Goal: Task Accomplishment & Management: Manage account settings

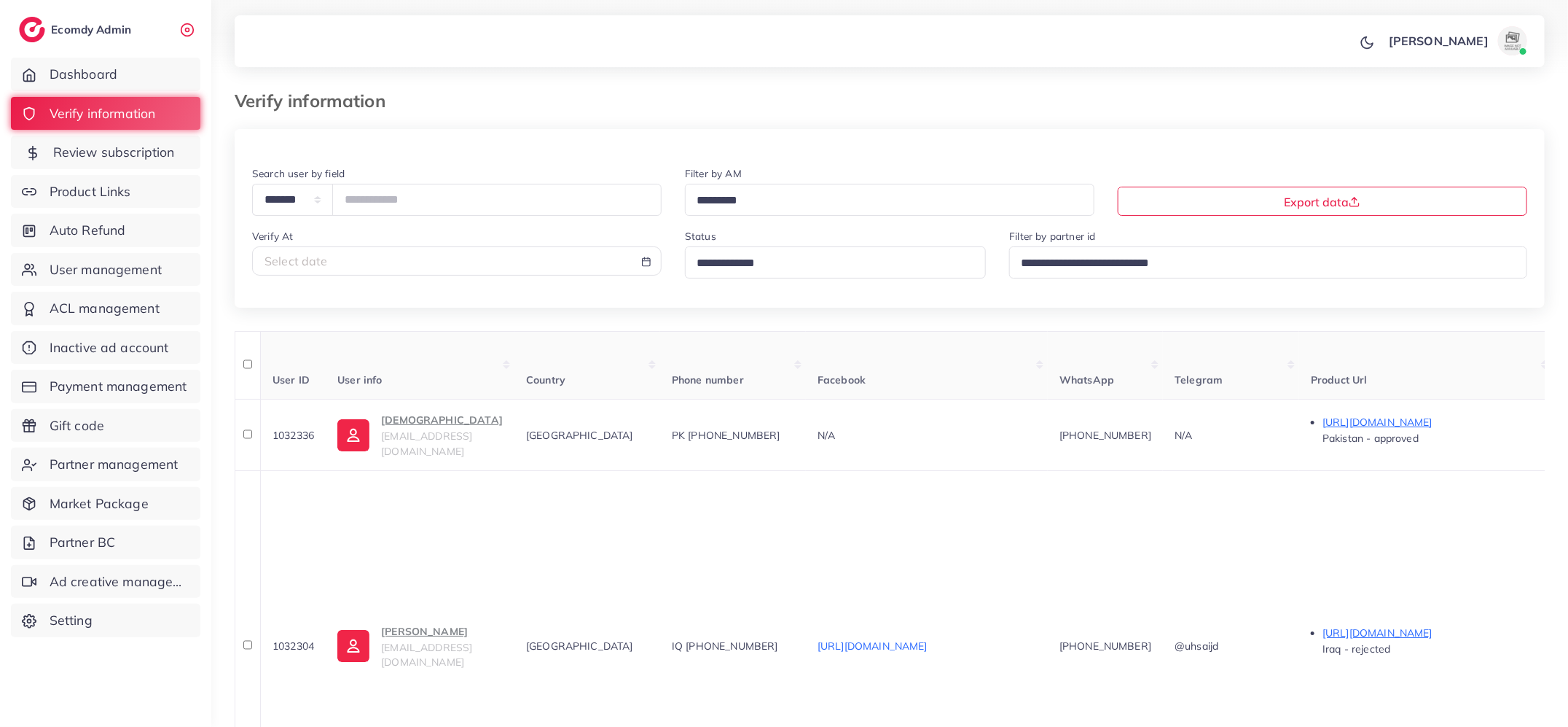
click at [159, 154] on span "Review subscription" at bounding box center [114, 152] width 122 height 19
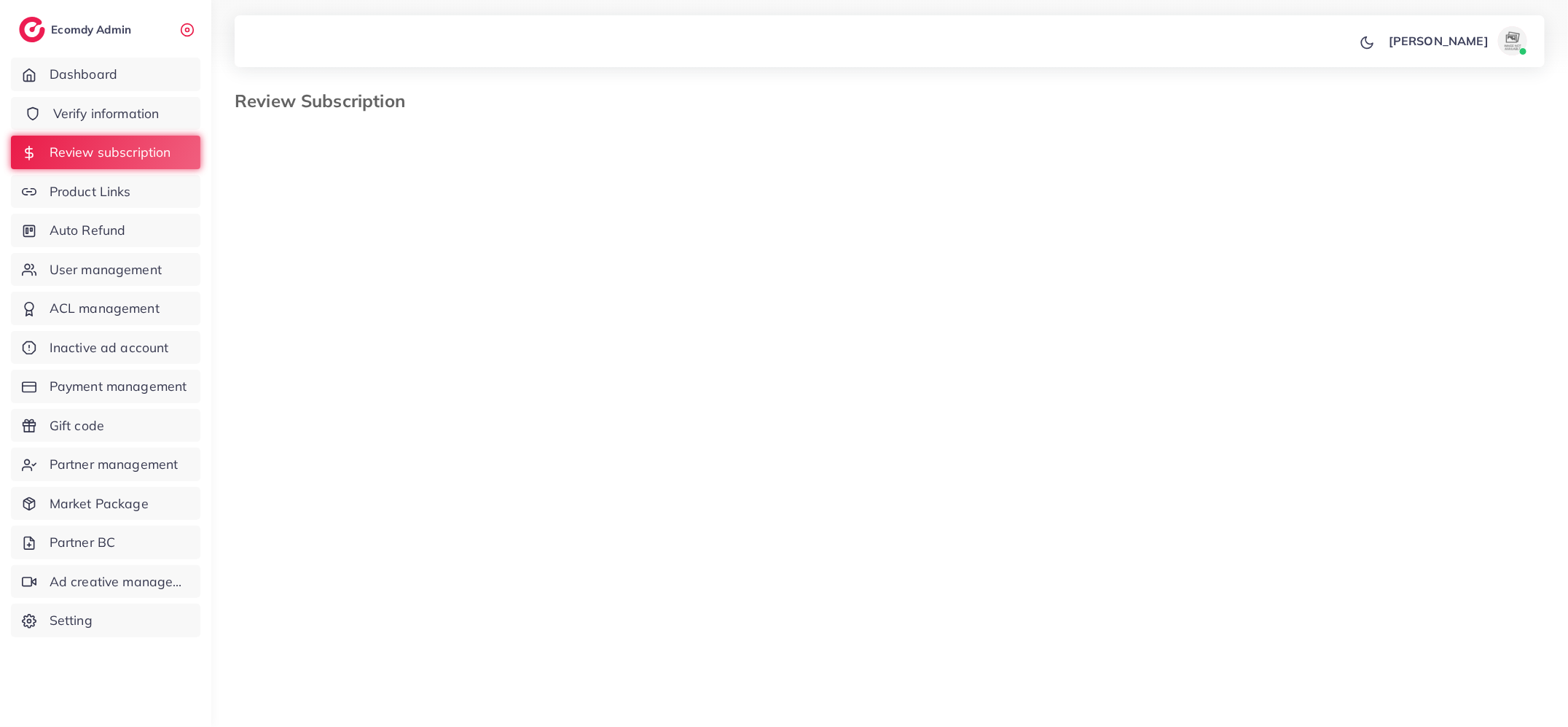
select select "*******"
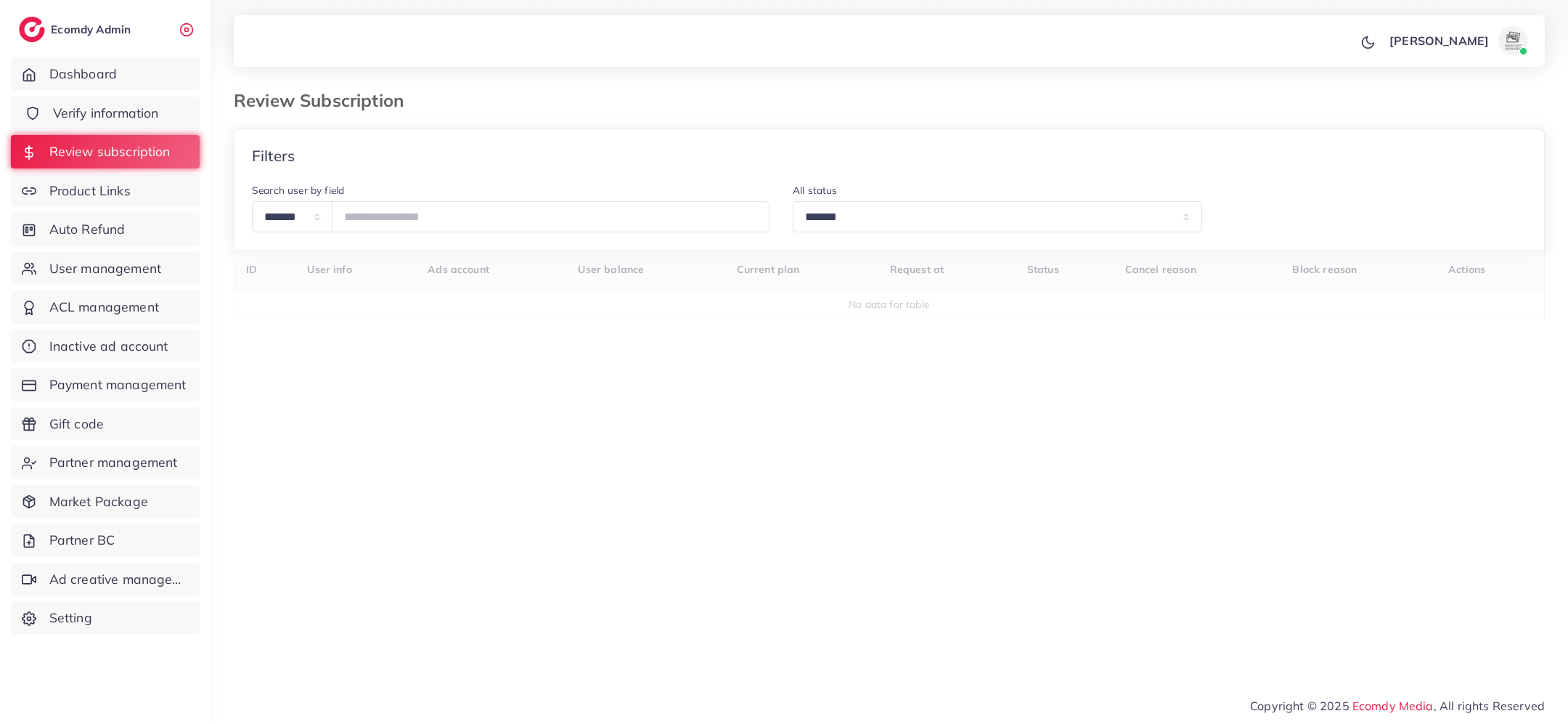
click at [143, 118] on span "Verify information" at bounding box center [105, 113] width 106 height 19
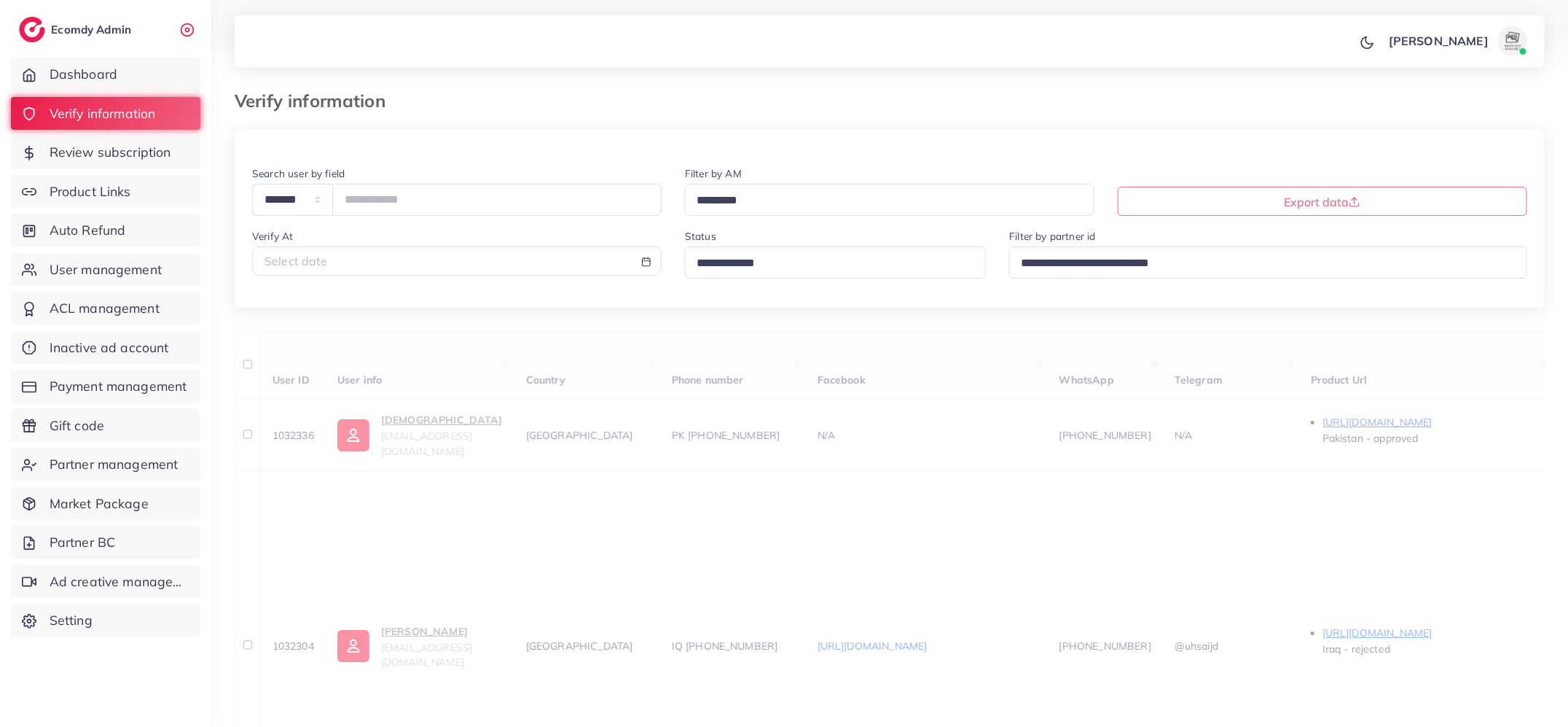
click at [819, 263] on input "Search for option" at bounding box center [829, 264] width 276 height 23
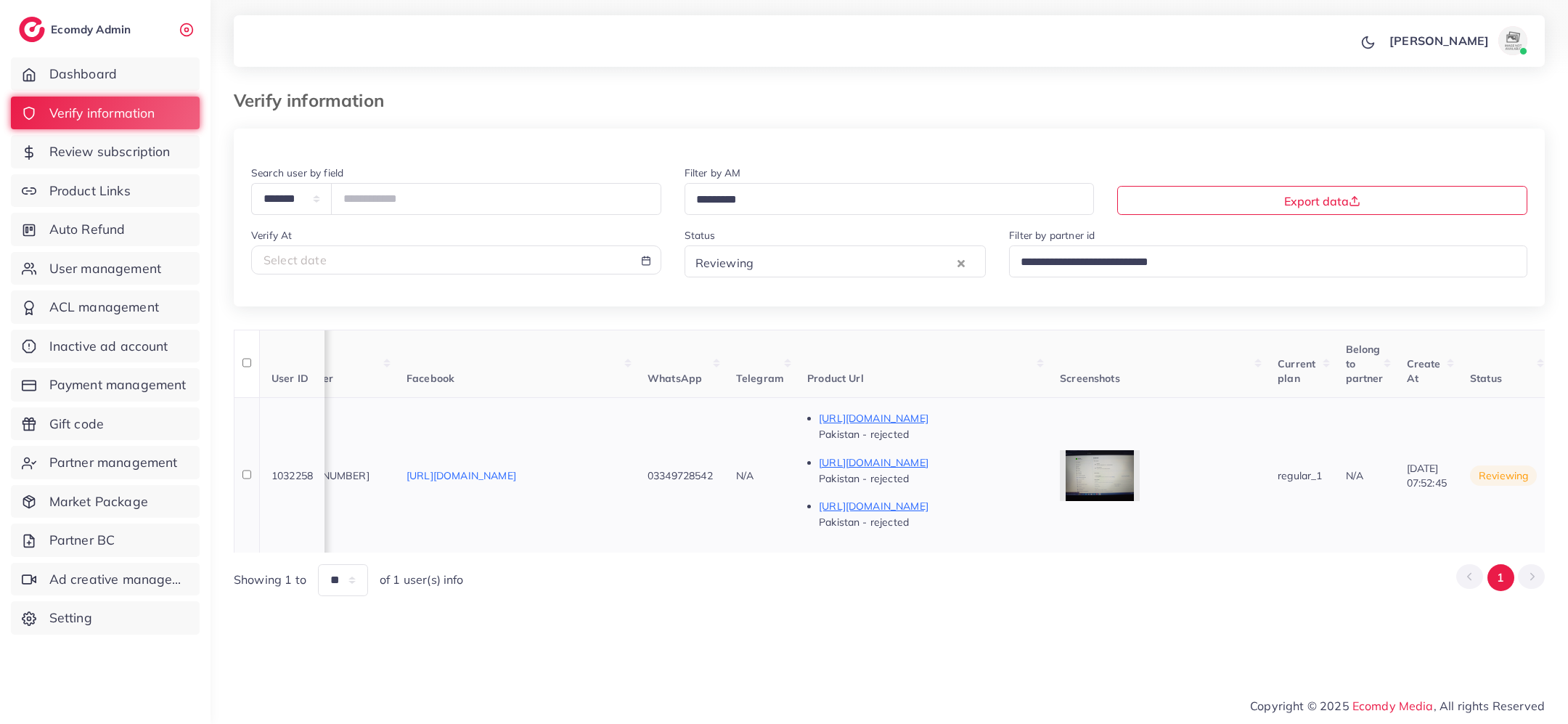
scroll to position [0, 492]
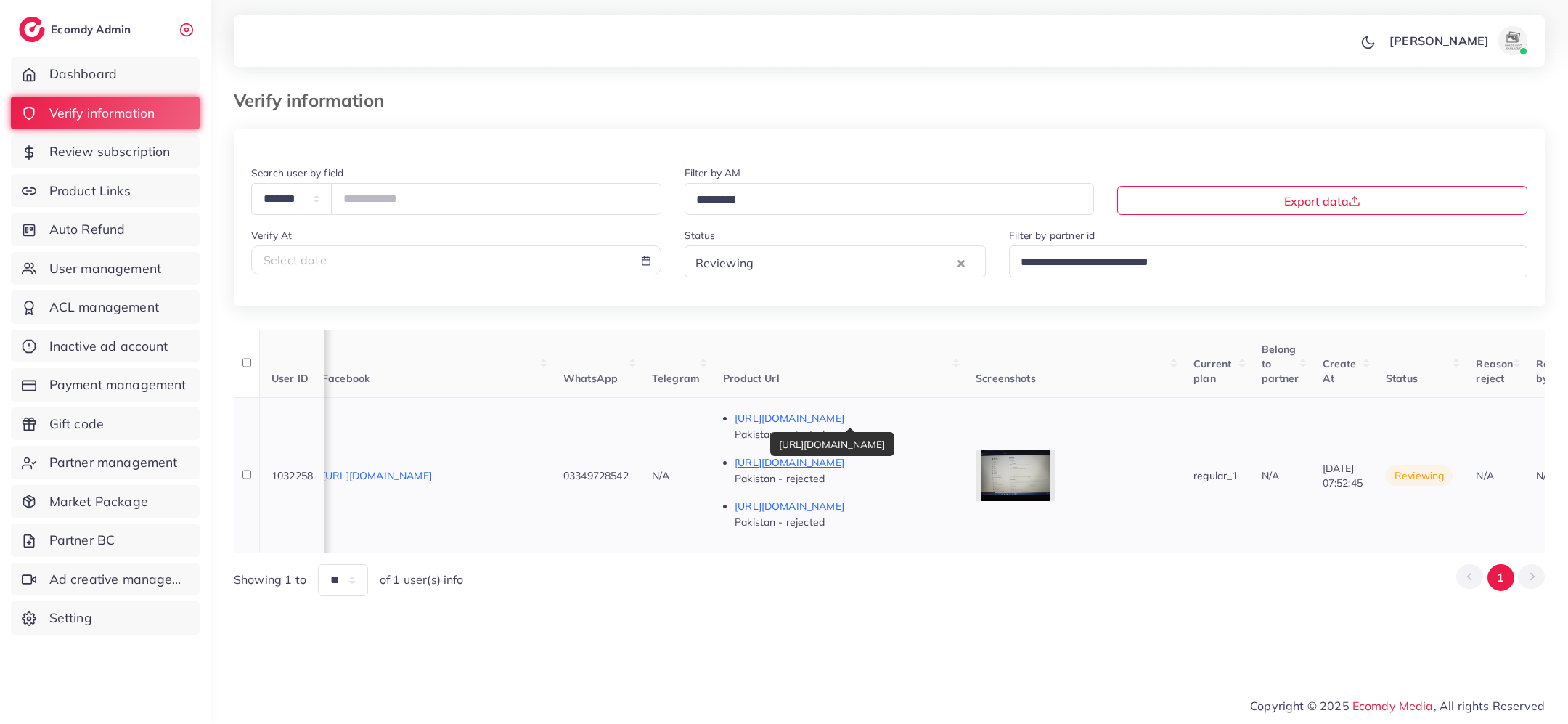
click at [941, 420] on p "[URL][DOMAIN_NAME]" at bounding box center [843, 418] width 218 height 17
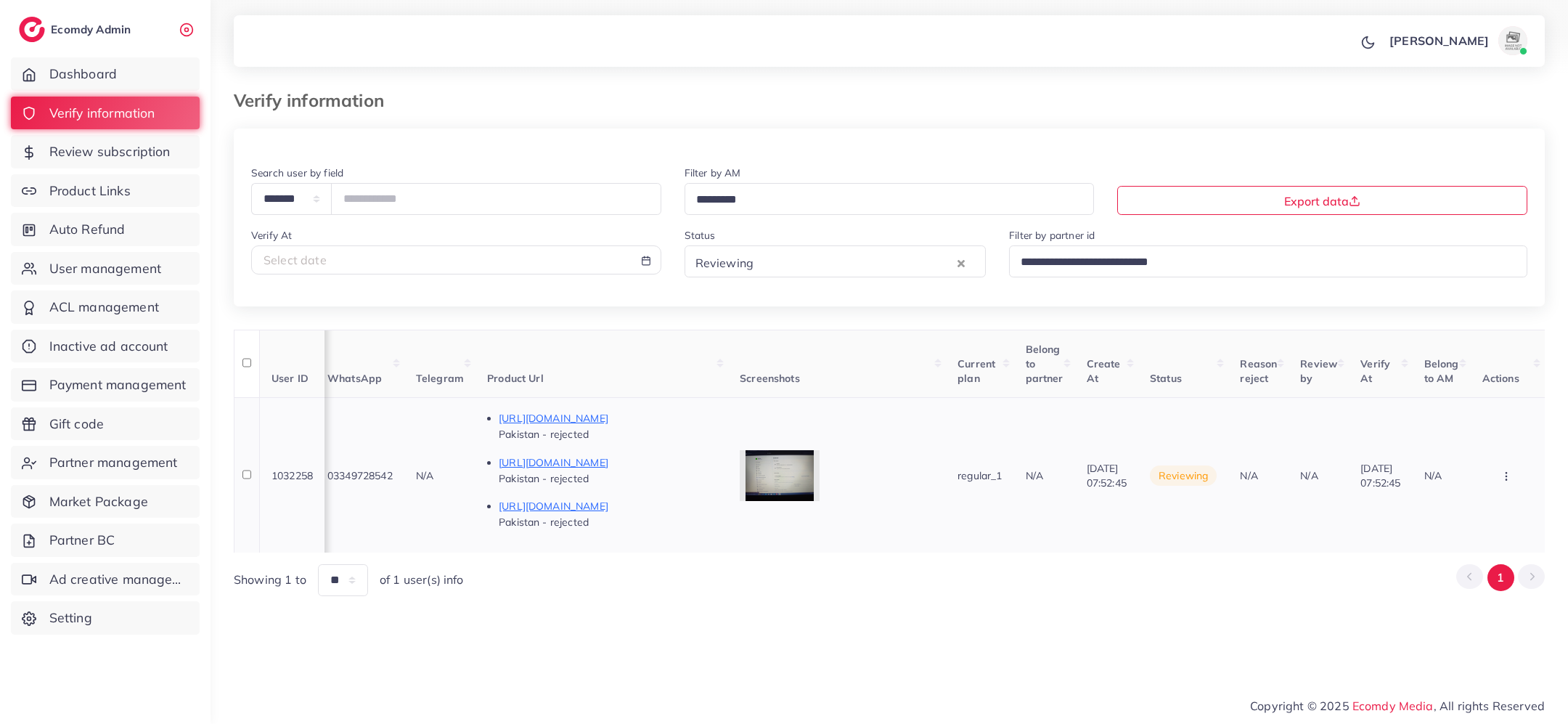
click at [1511, 474] on icon "button" at bounding box center [1506, 476] width 11 height 11
click at [1493, 399] on link "Reject" at bounding box center [1483, 399] width 114 height 32
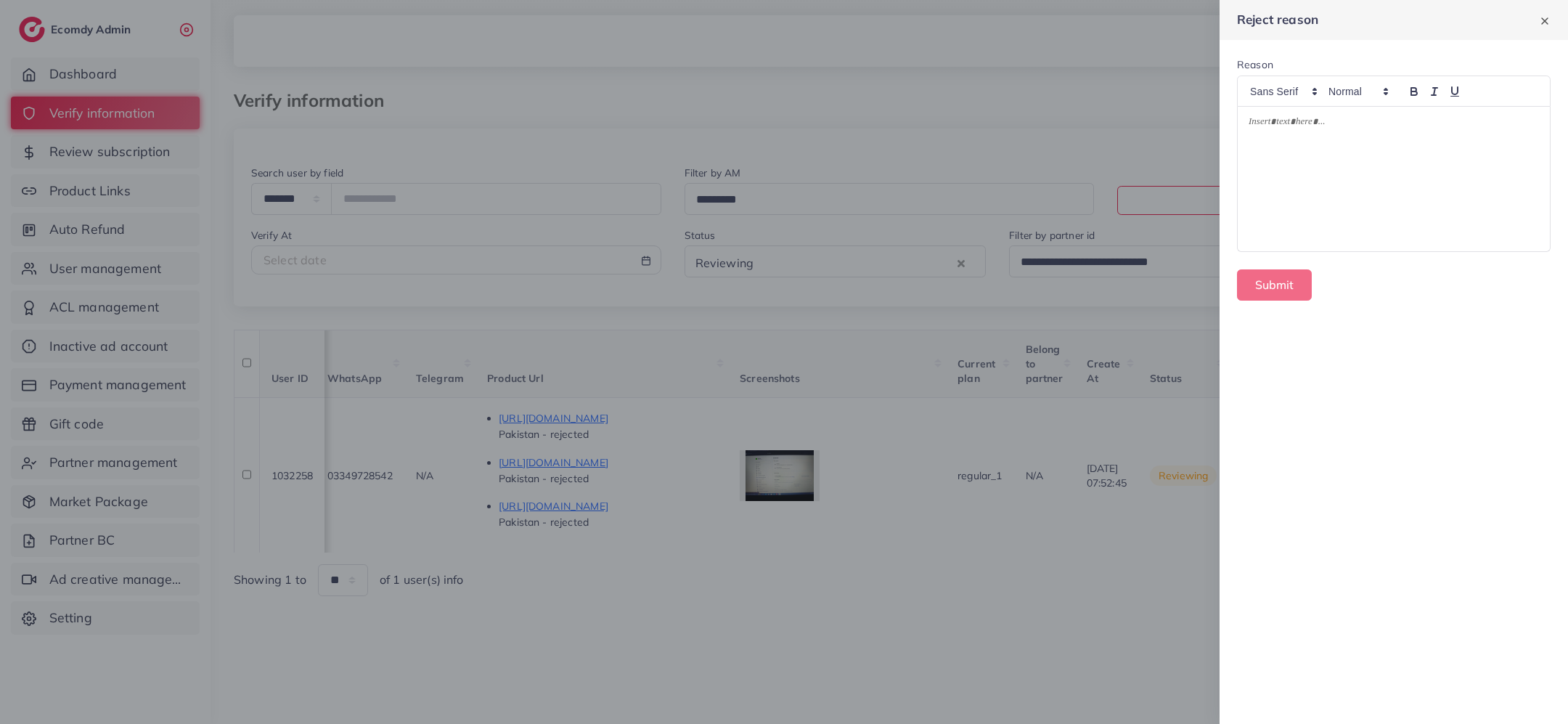
click at [1407, 205] on div at bounding box center [1394, 179] width 312 height 144
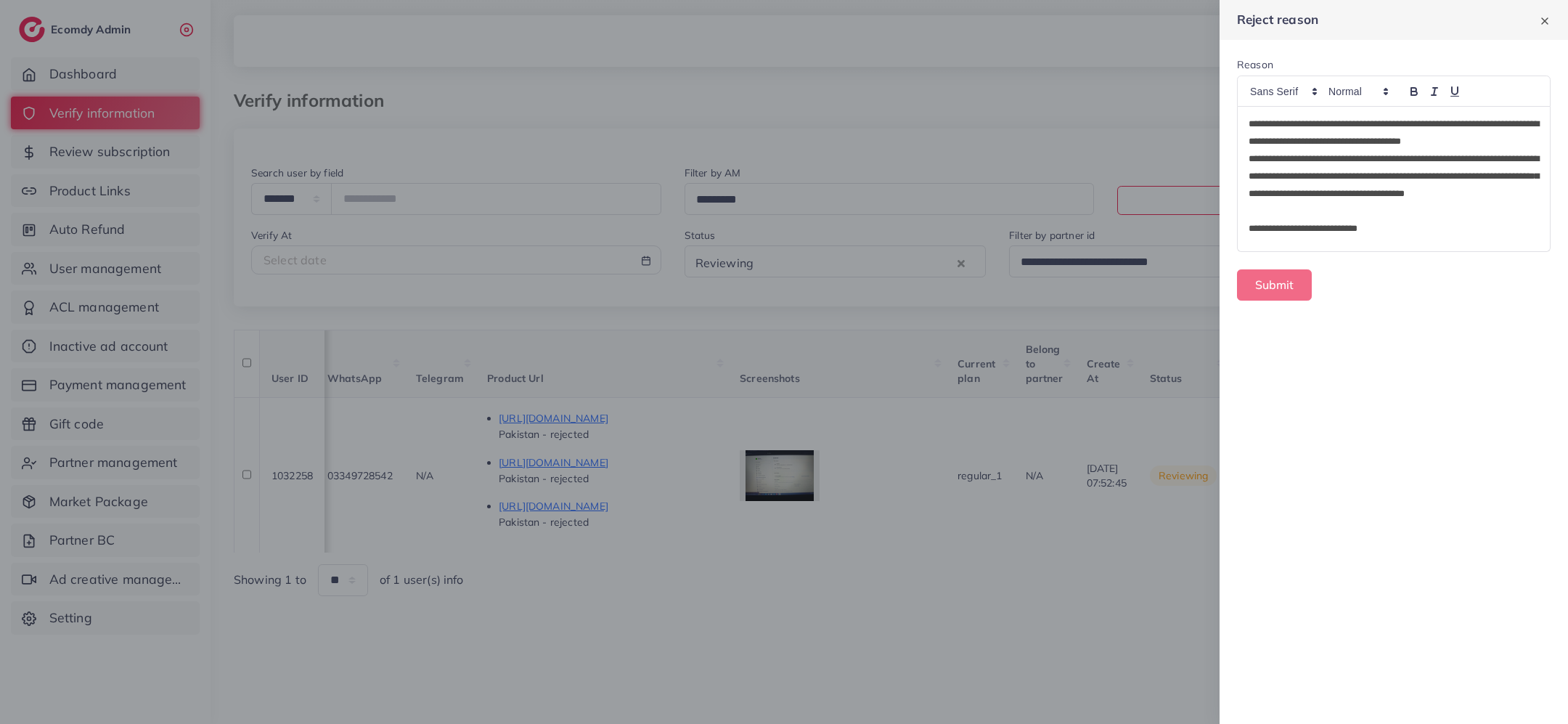
scroll to position [0, 0]
click at [1281, 281] on button "Submit" at bounding box center [1275, 285] width 75 height 32
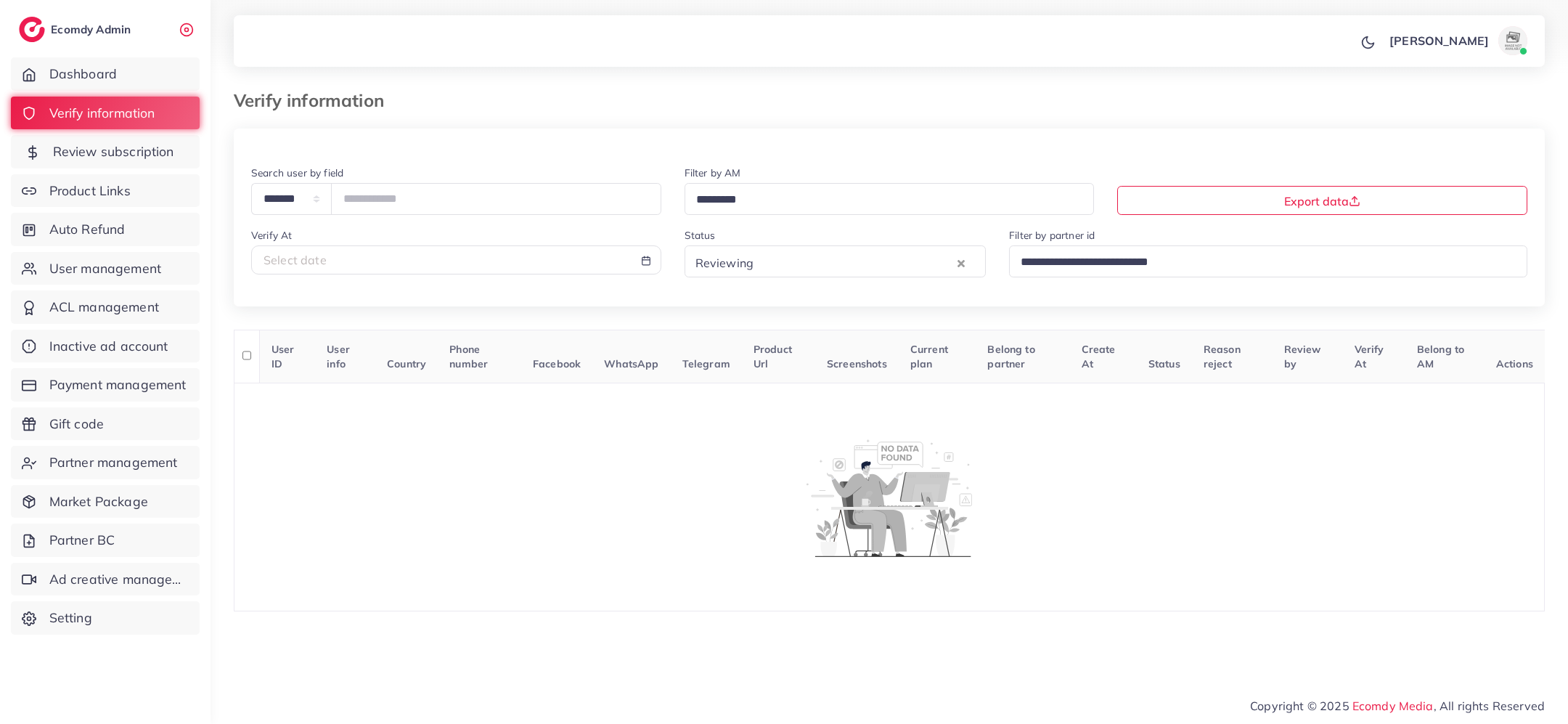
click at [149, 156] on span "Review subscription" at bounding box center [114, 152] width 122 height 19
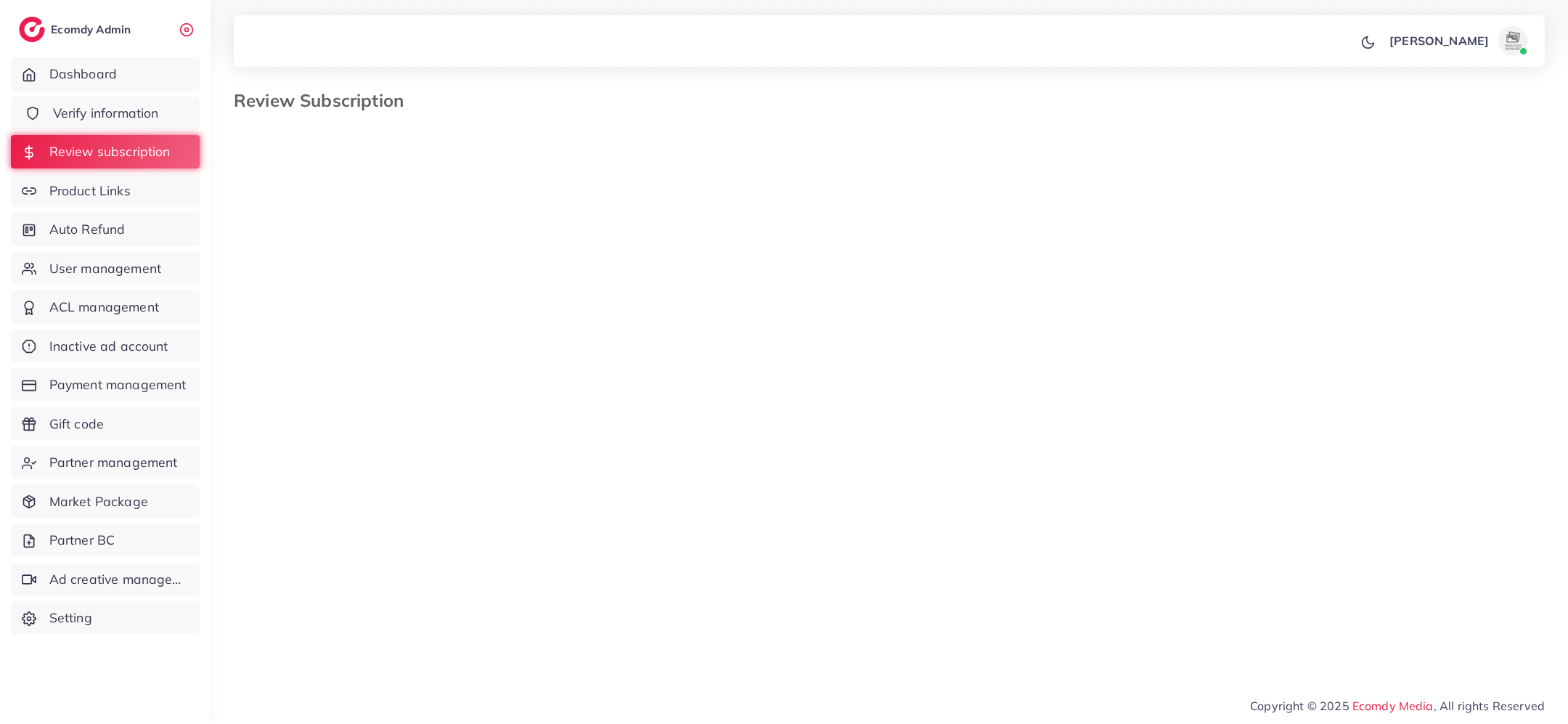
select select "*******"
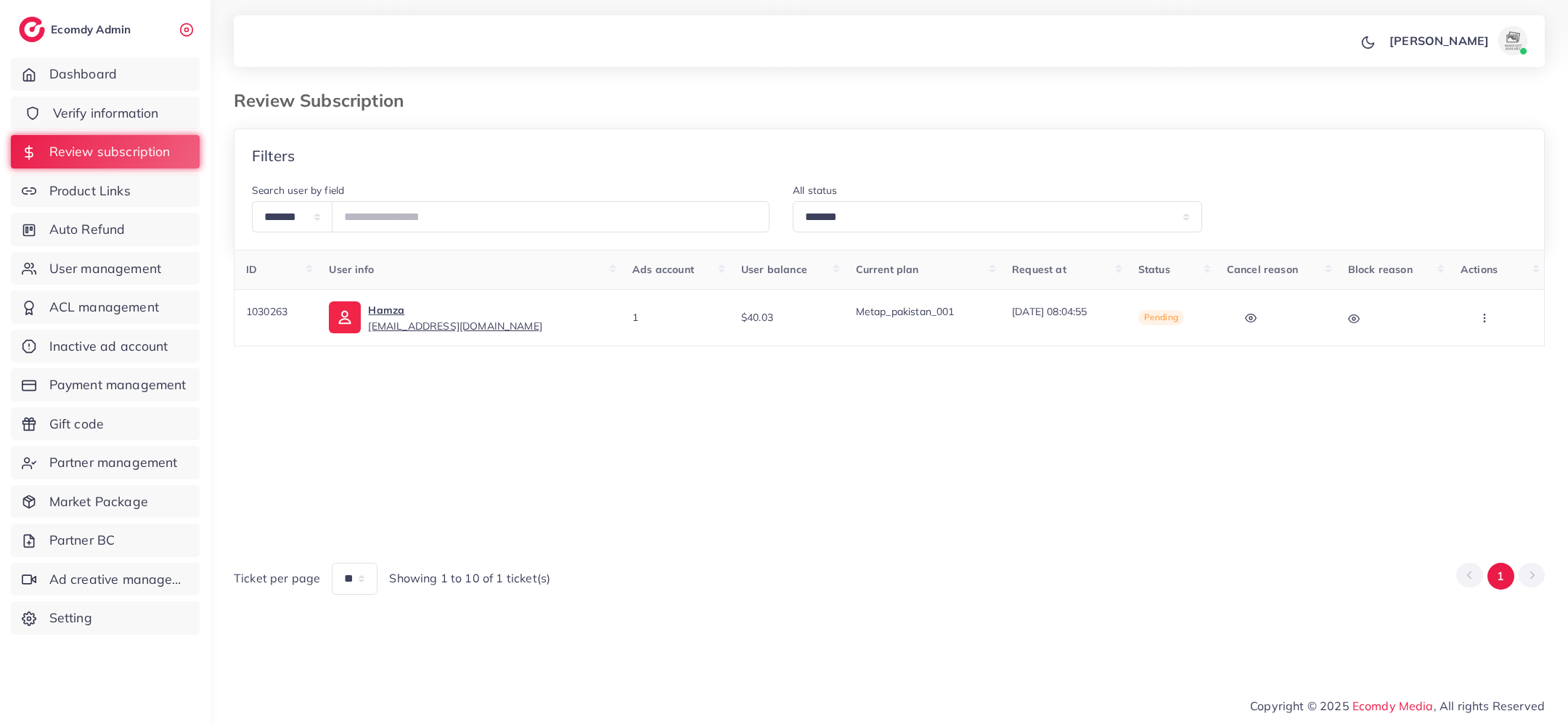
click at [143, 122] on span "Verify information" at bounding box center [105, 113] width 106 height 19
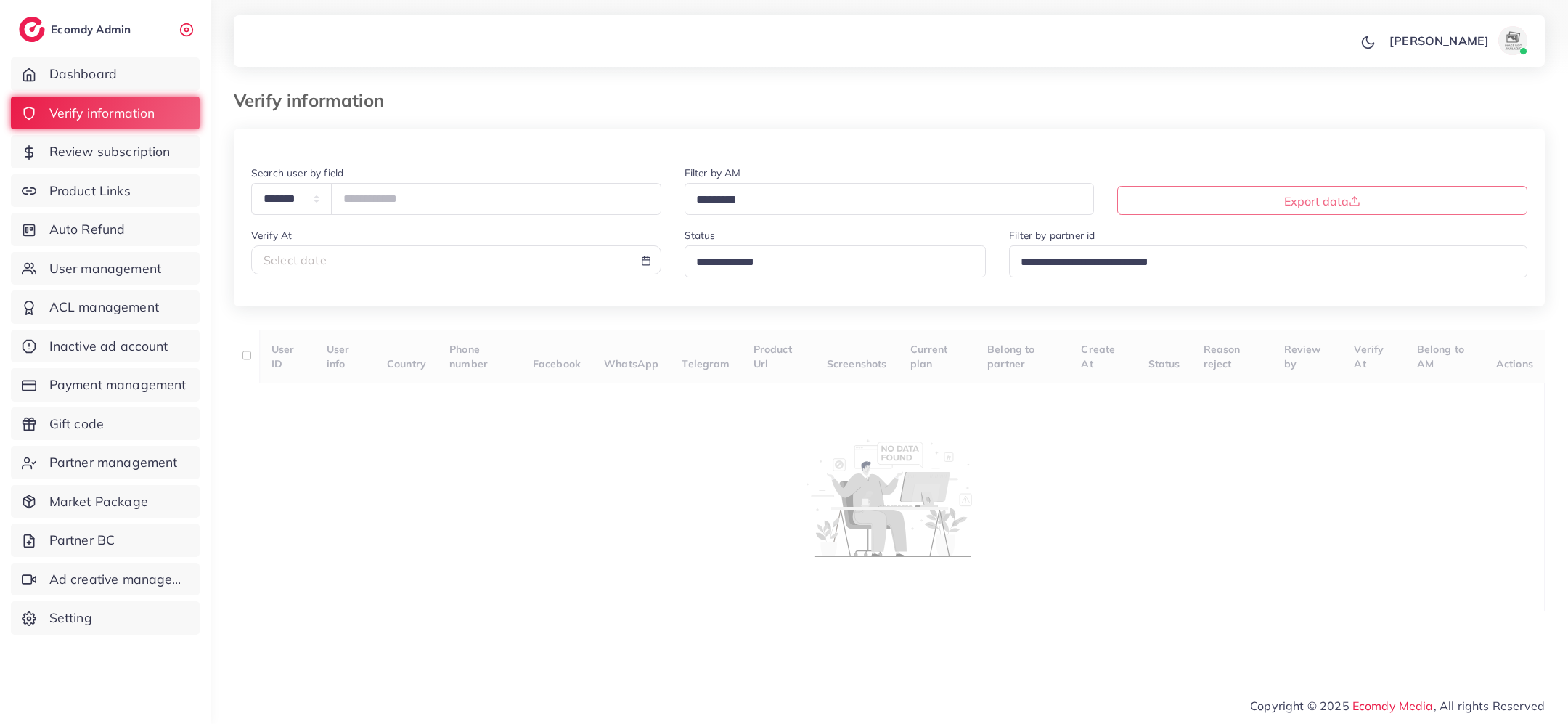
click at [774, 263] on input "Search for option" at bounding box center [829, 263] width 276 height 23
click at [762, 344] on div "**********" at bounding box center [889, 371] width 1311 height 483
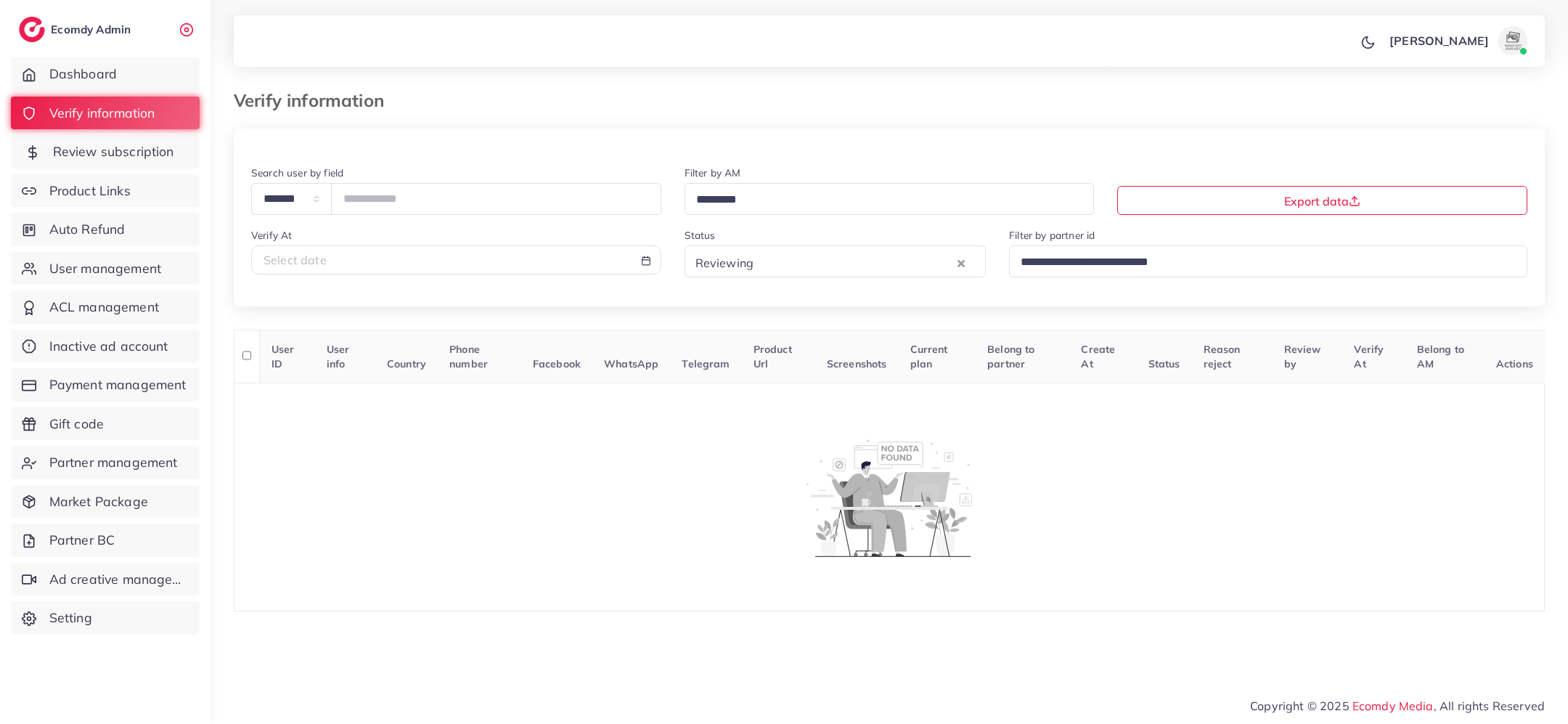
click at [105, 152] on span "Review subscription" at bounding box center [114, 152] width 122 height 19
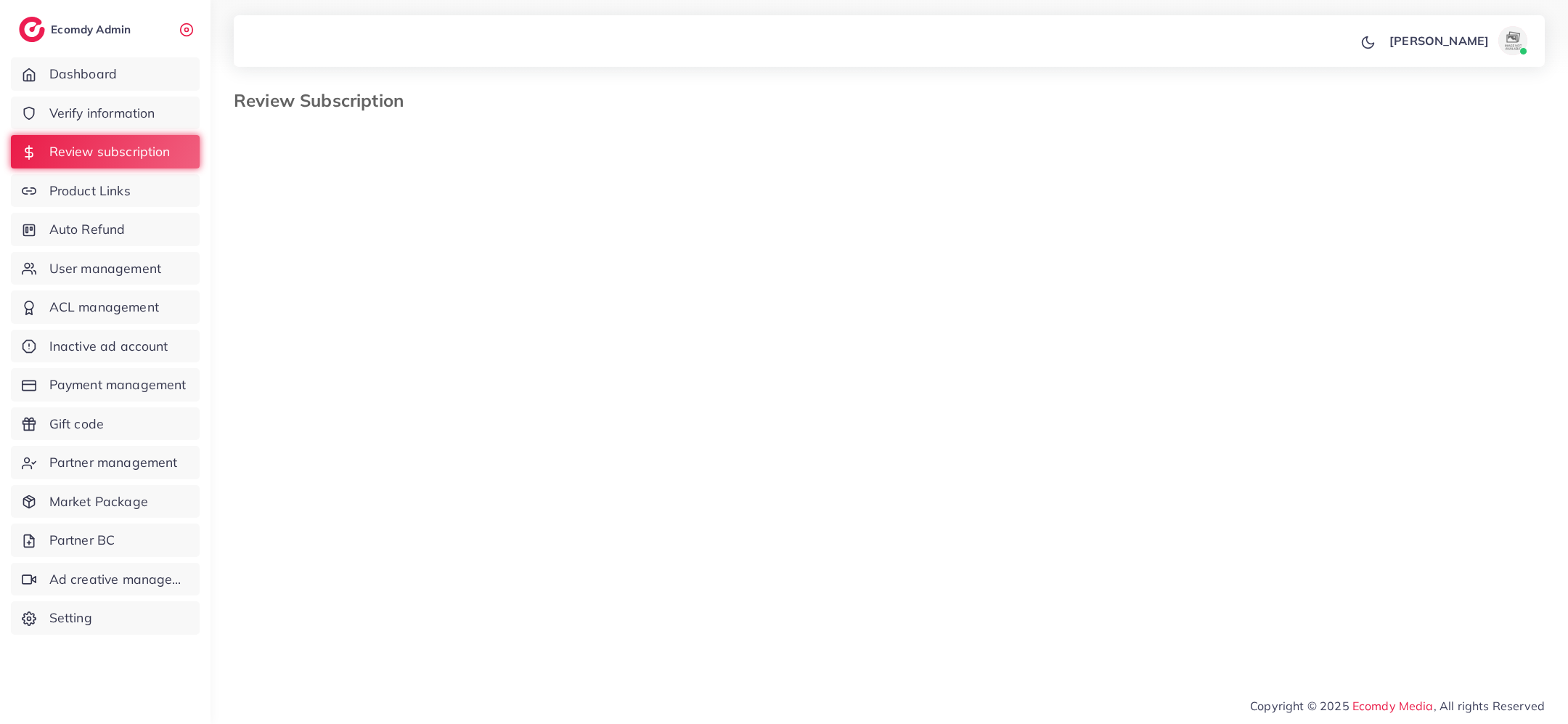
select select "*******"
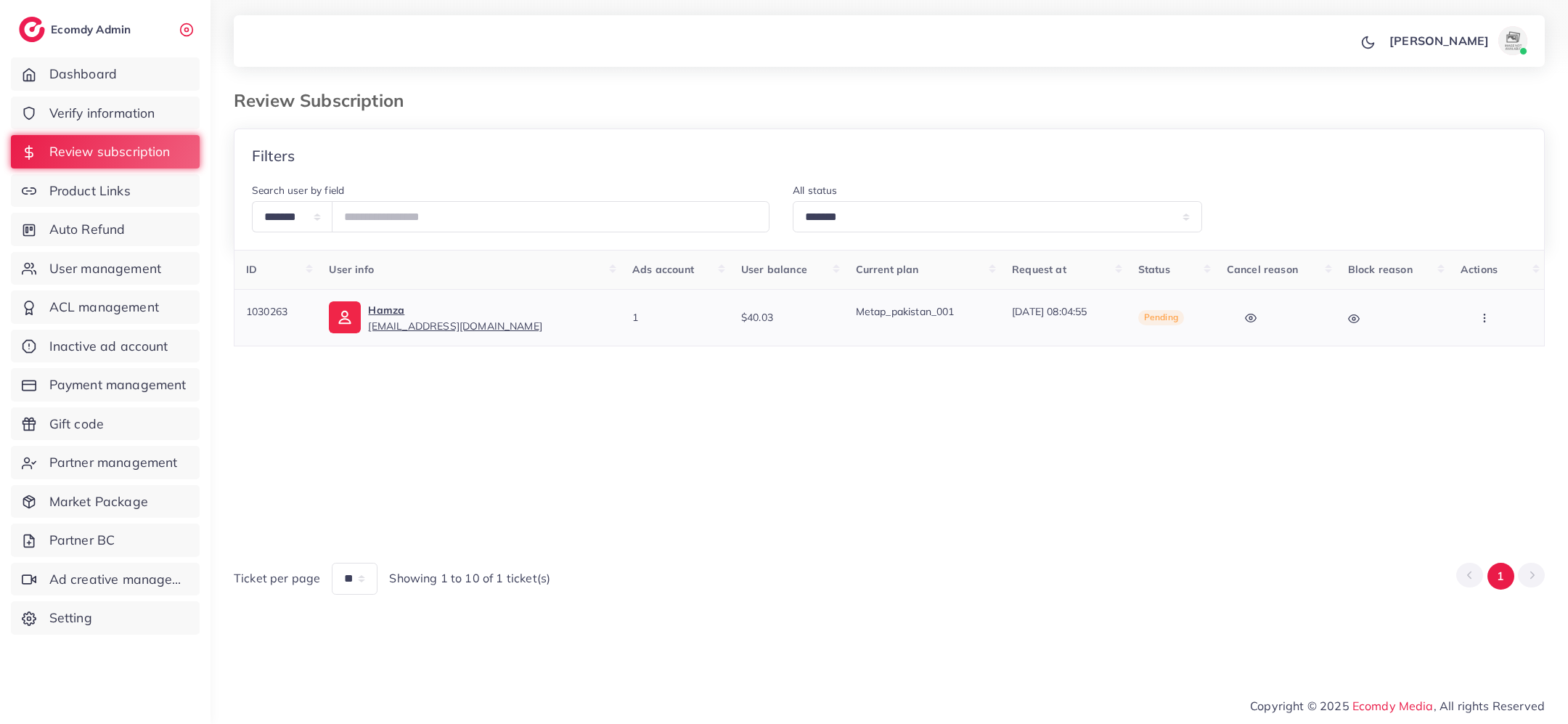
click at [1485, 319] on icon "button" at bounding box center [1484, 318] width 11 height 11
click at [1484, 396] on link "Skip" at bounding box center [1484, 394] width 114 height 32
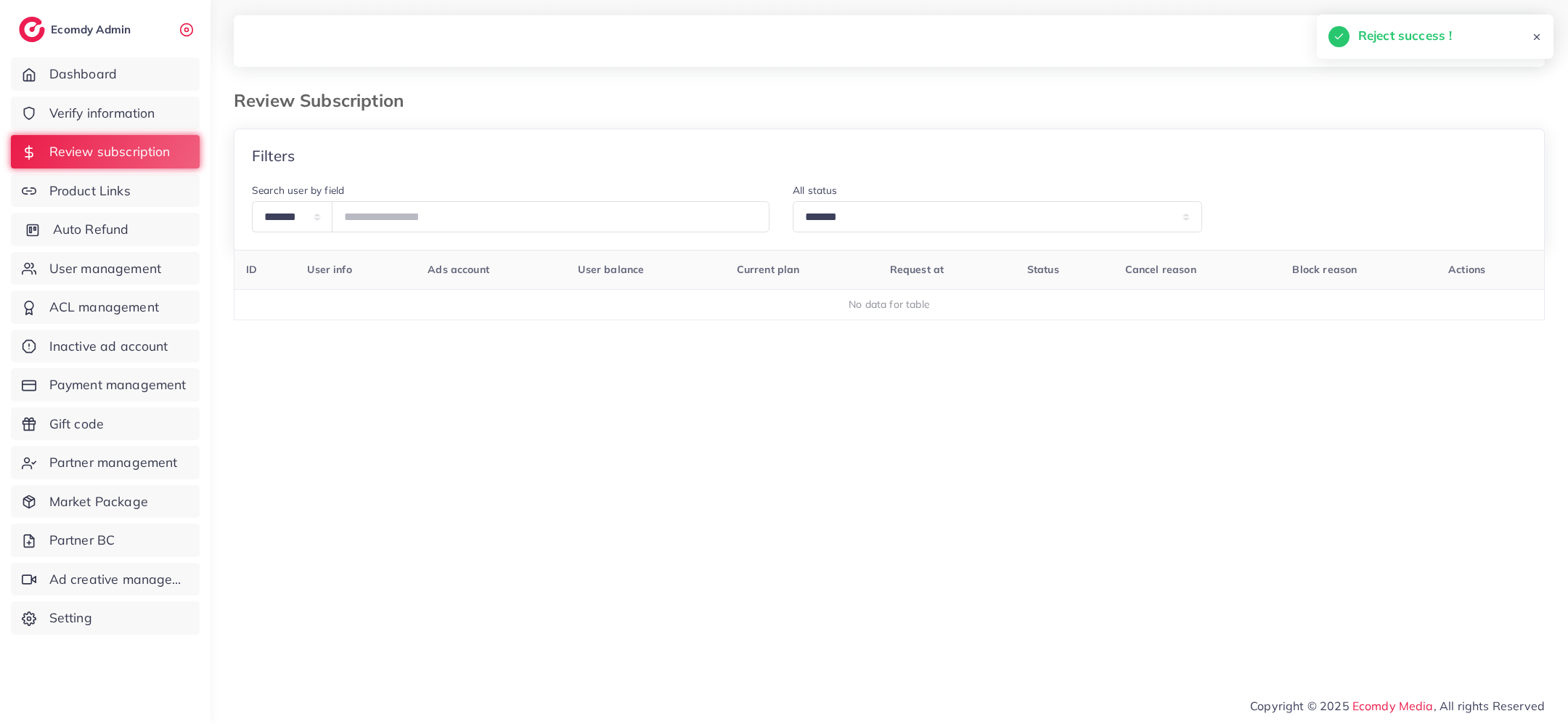
click at [92, 228] on span "Auto Refund" at bounding box center [91, 229] width 76 height 19
